Goal: Find specific page/section: Find specific page/section

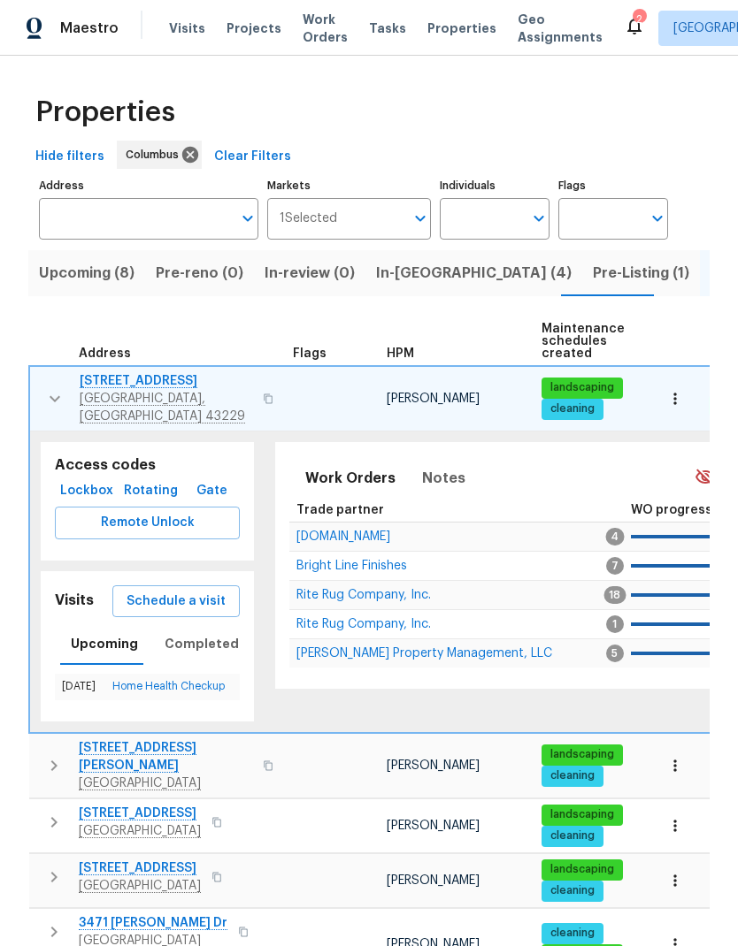
click at [55, 399] on icon "button" at bounding box center [54, 398] width 21 height 21
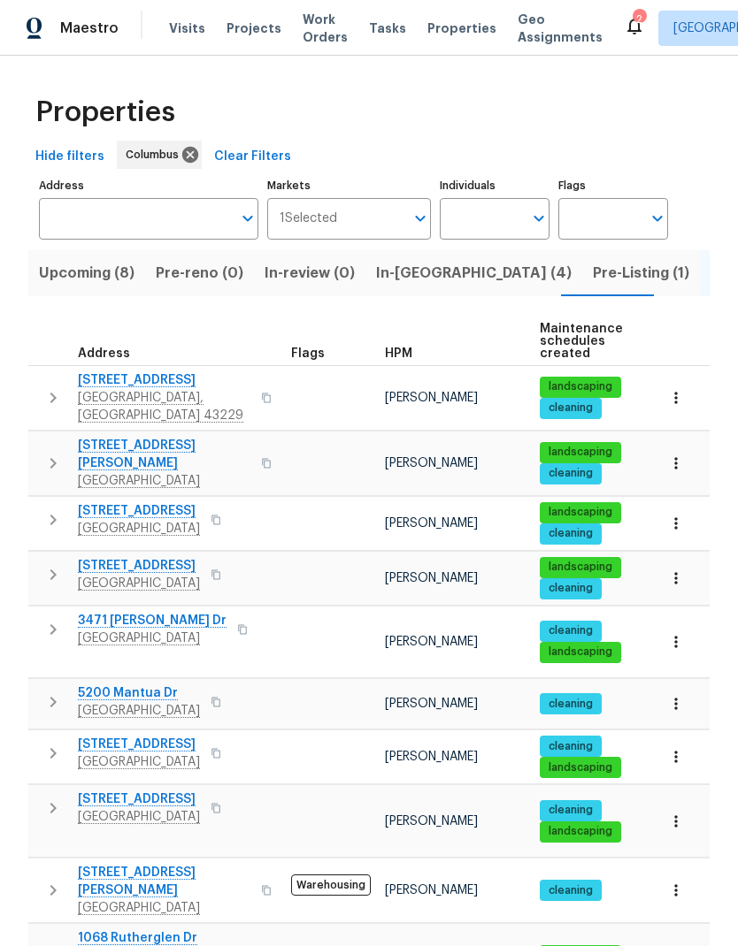
click at [110, 269] on span "Upcoming (8)" at bounding box center [87, 273] width 96 height 25
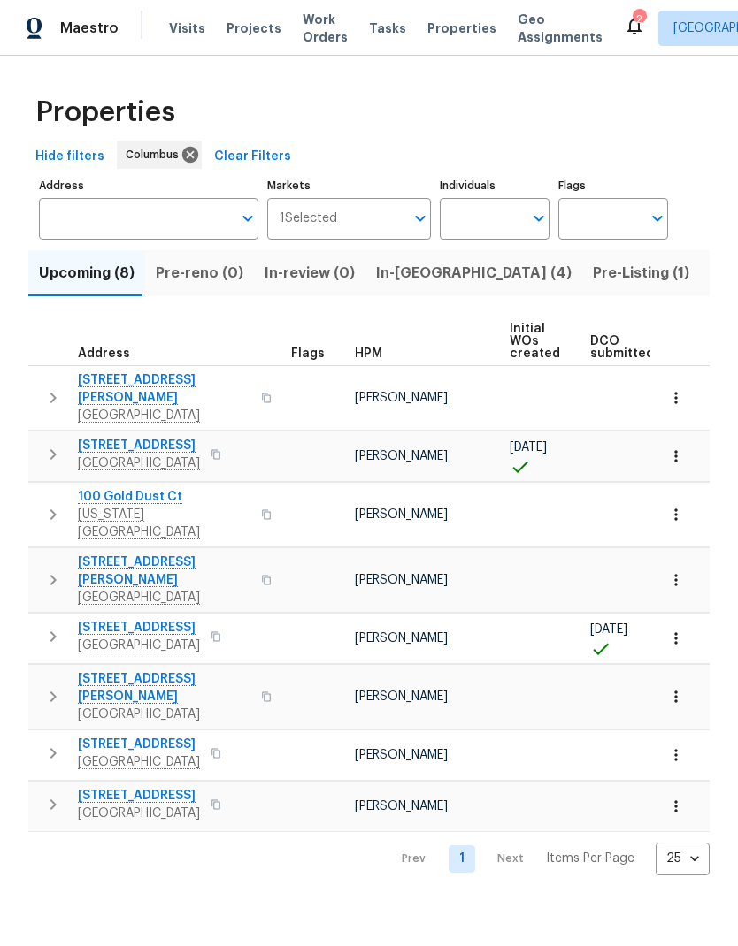
click at [65, 619] on button "button" at bounding box center [52, 636] width 35 height 35
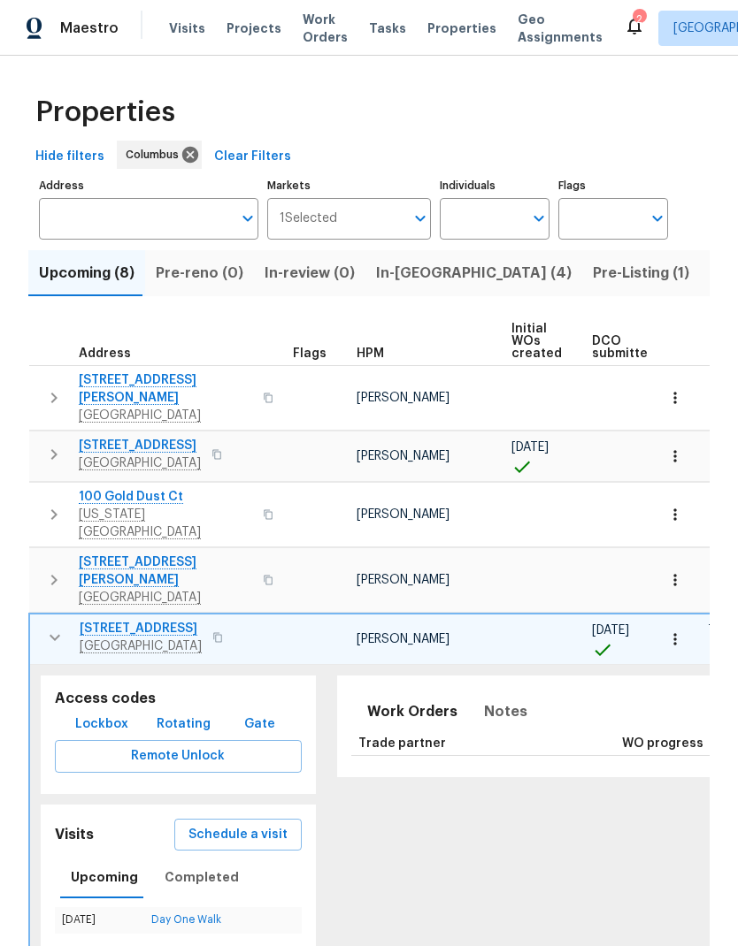
click at [182, 620] on span "[STREET_ADDRESS]" at bounding box center [141, 629] width 122 height 18
click at [682, 631] on icon "button" at bounding box center [675, 640] width 18 height 18
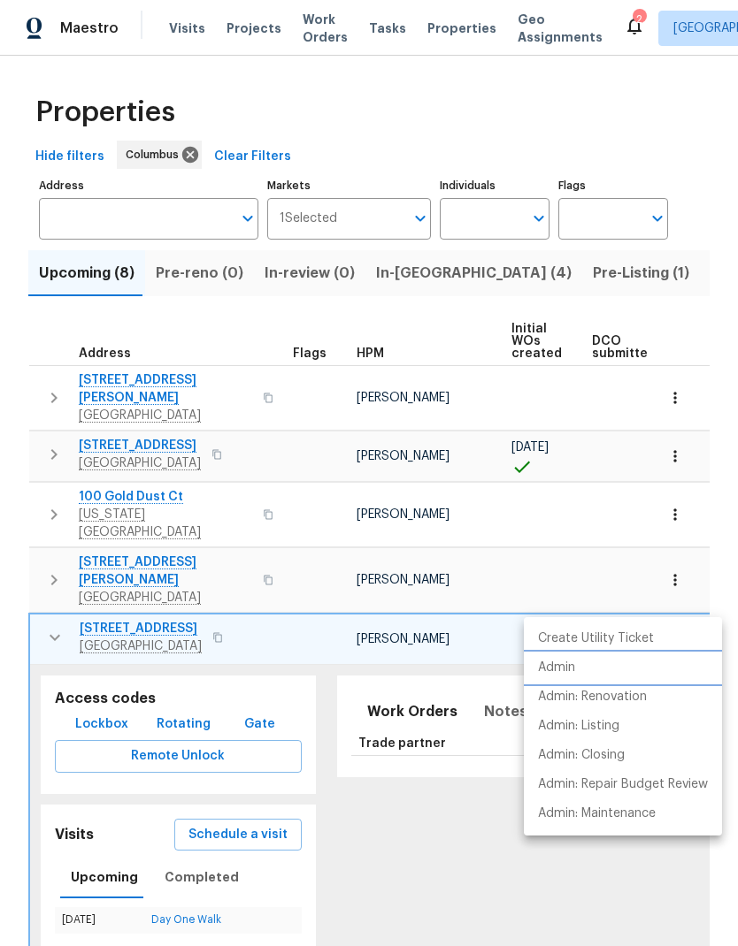
click at [621, 665] on li "Admin" at bounding box center [623, 668] width 198 height 29
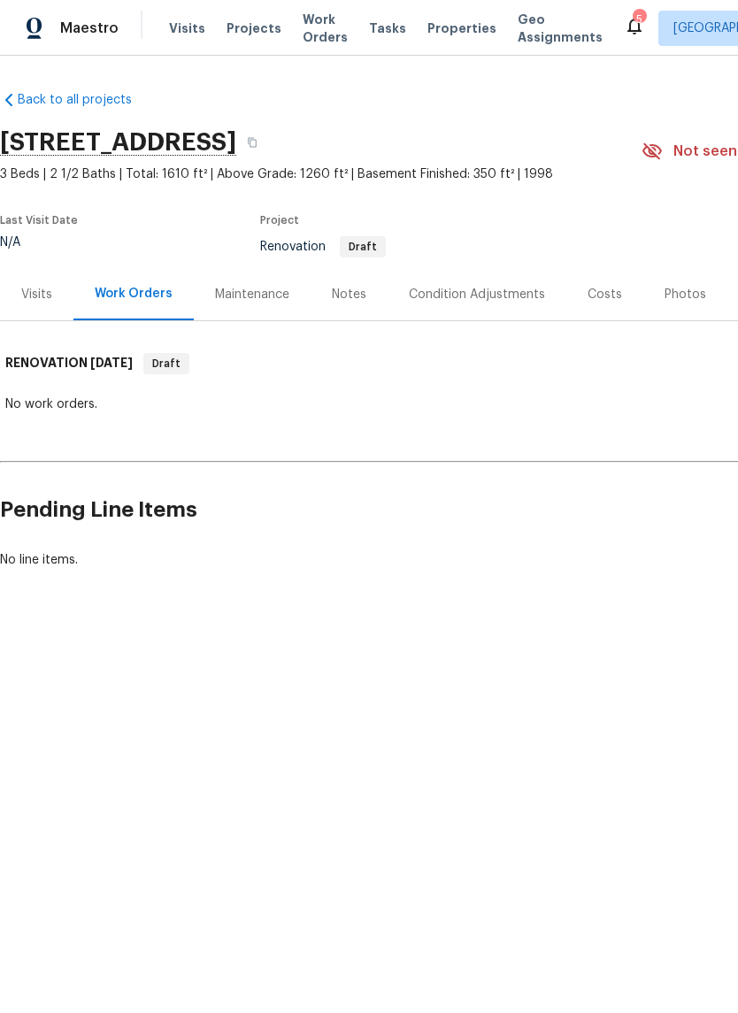
click at [470, 302] on div "Condition Adjustments" at bounding box center [477, 295] width 136 height 18
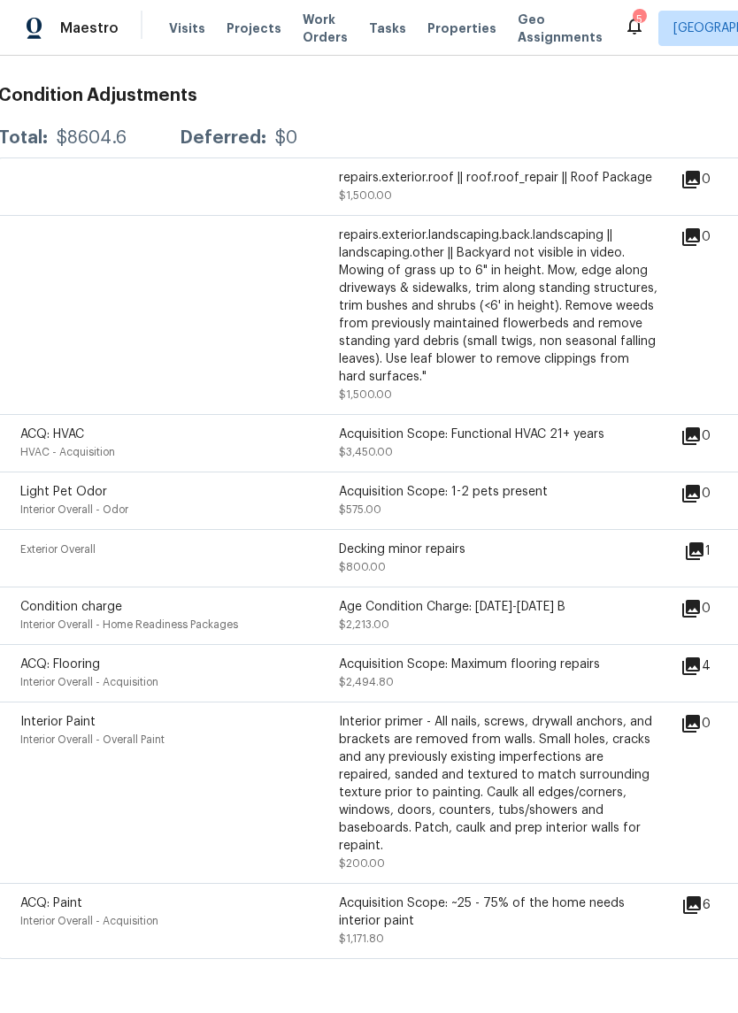
scroll to position [290, 2]
click at [699, 676] on icon at bounding box center [691, 667] width 18 height 18
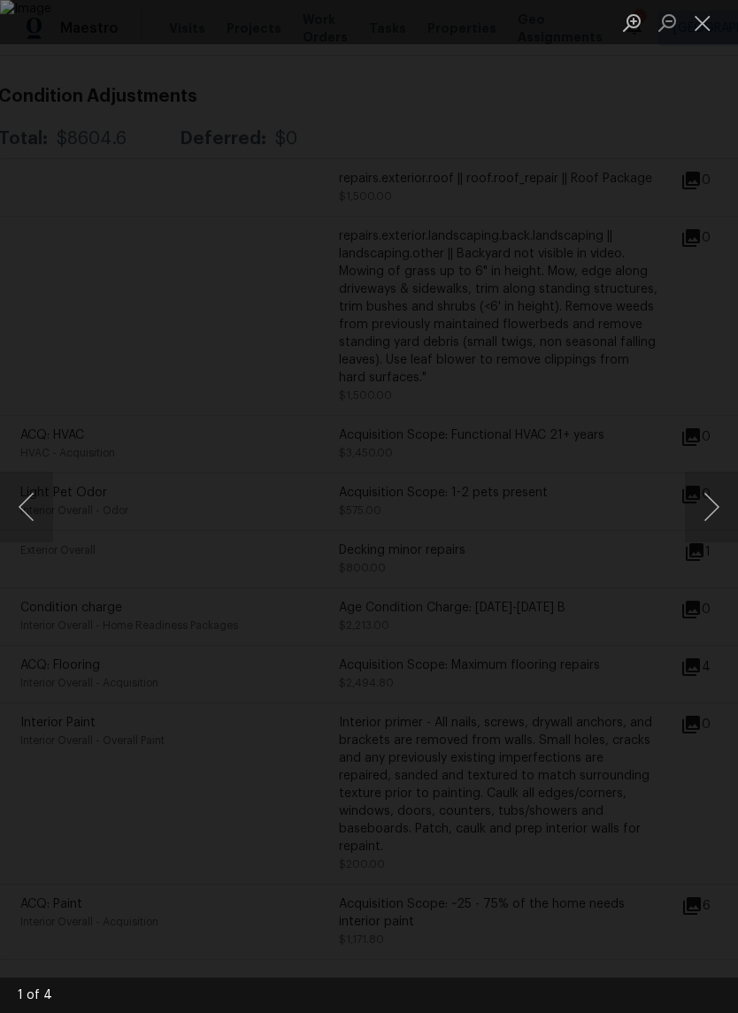
click at [711, 500] on button "Next image" at bounding box center [710, 506] width 53 height 71
click at [711, 508] on button "Next image" at bounding box center [710, 506] width 53 height 71
click at [709, 502] on button "Next image" at bounding box center [710, 506] width 53 height 71
click at [711, 506] on button "Next image" at bounding box center [710, 506] width 53 height 71
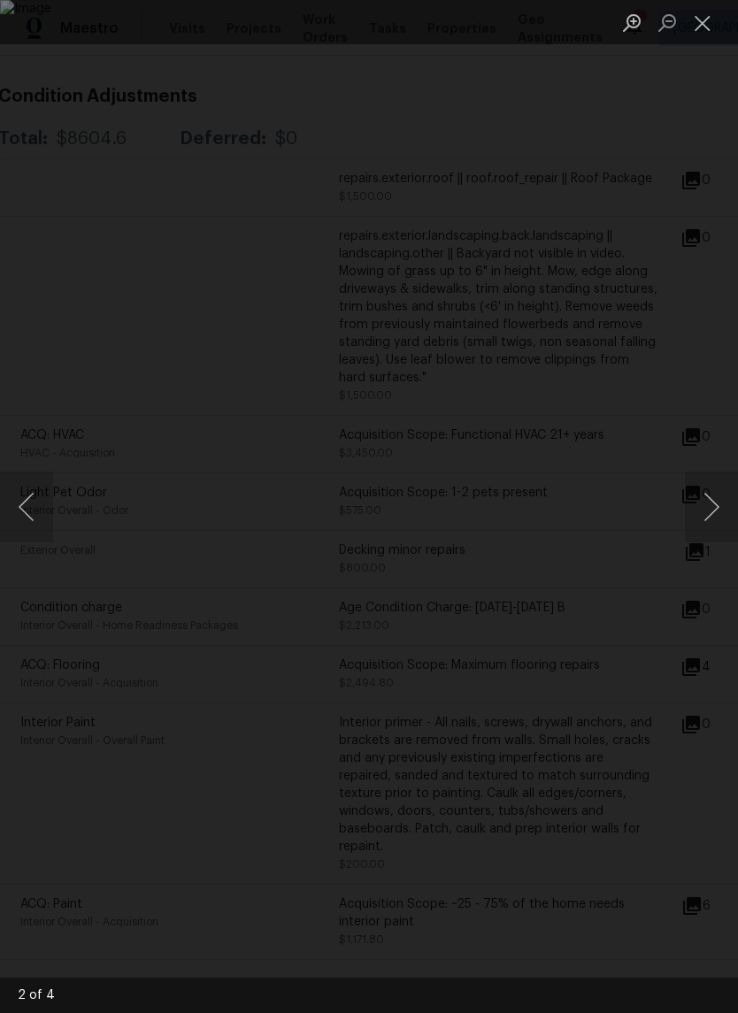
click at [712, 504] on button "Next image" at bounding box center [710, 506] width 53 height 71
click at [713, 502] on button "Next image" at bounding box center [710, 506] width 53 height 71
click at [711, 501] on button "Next image" at bounding box center [710, 506] width 53 height 71
click at [707, 30] on button "Close lightbox" at bounding box center [701, 22] width 35 height 31
